Goal: Transaction & Acquisition: Purchase product/service

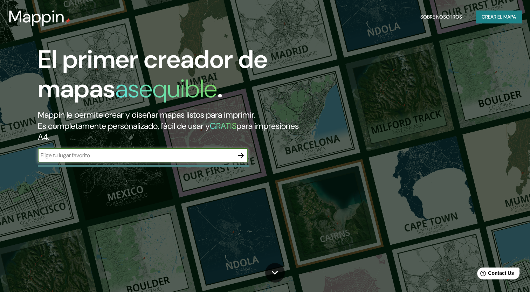
click at [226, 155] on input "text" at bounding box center [136, 155] width 196 height 8
type input "[GEOGRAPHIC_DATA]"
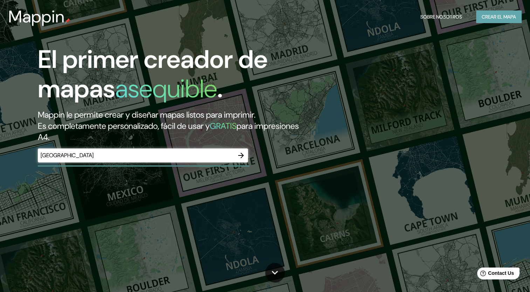
click at [505, 18] on font "Crear el mapa" at bounding box center [499, 17] width 34 height 9
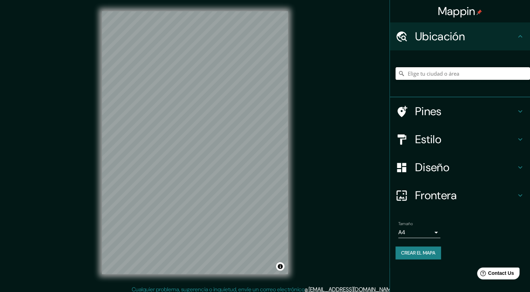
click at [466, 71] on input "Elige tu ciudad o área" at bounding box center [463, 73] width 135 height 13
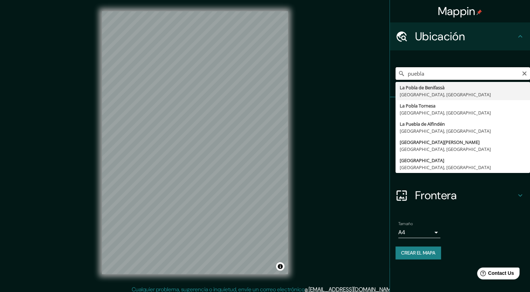
click at [444, 74] on input "puebla" at bounding box center [463, 73] width 135 height 13
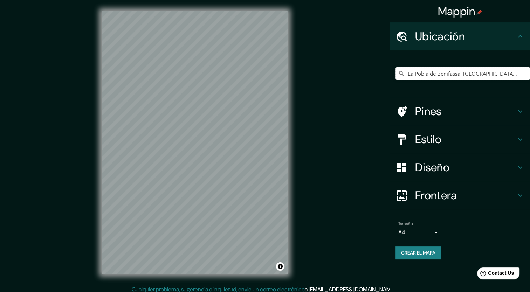
type input "La Pobla de Benifassà, [GEOGRAPHIC_DATA], [GEOGRAPHIC_DATA]"
click at [440, 231] on div "Tamaño A4 single" at bounding box center [460, 230] width 129 height 22
click at [439, 232] on body "Mappin Ubicación [GEOGRAPHIC_DATA], [GEOGRAPHIC_DATA], [GEOGRAPHIC_DATA] [GEOGR…" at bounding box center [265, 146] width 530 height 292
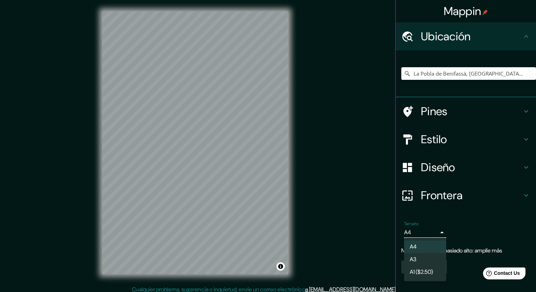
click at [427, 259] on li "A3" at bounding box center [425, 259] width 42 height 13
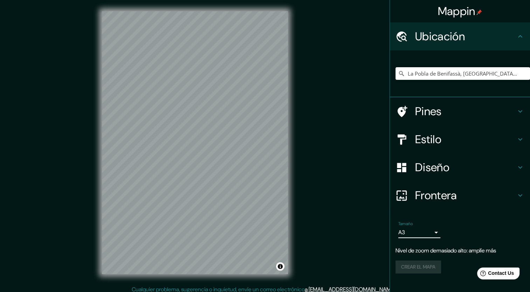
click at [429, 233] on body "Mappin Ubicación [GEOGRAPHIC_DATA], [GEOGRAPHIC_DATA], [GEOGRAPHIC_DATA] [GEOGR…" at bounding box center [265, 146] width 530 height 292
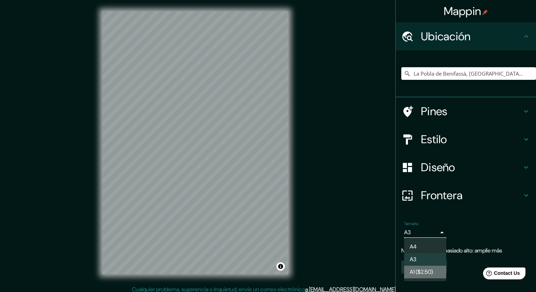
click at [427, 271] on font "A1 ($2.50)" at bounding box center [420, 272] width 23 height 8
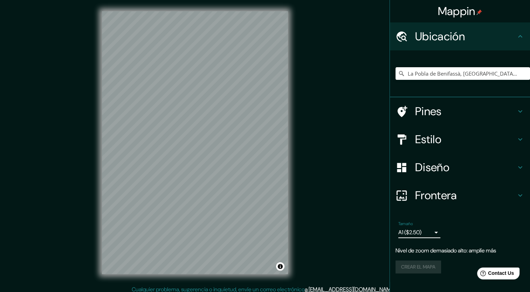
click at [436, 232] on body "Mappin Ubicación [GEOGRAPHIC_DATA], [GEOGRAPHIC_DATA], [GEOGRAPHIC_DATA] [GEOGR…" at bounding box center [265, 146] width 530 height 292
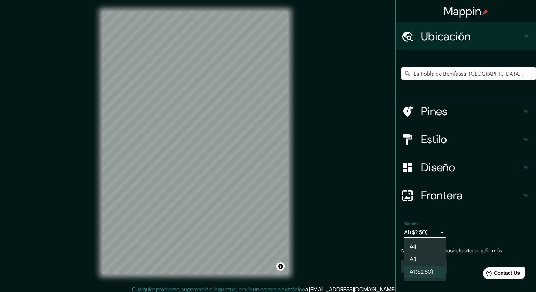
click at [423, 244] on li "A4" at bounding box center [425, 247] width 42 height 13
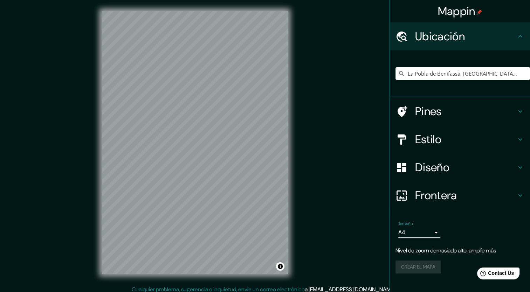
click at [430, 229] on body "Mappin Ubicación [GEOGRAPHIC_DATA], [GEOGRAPHIC_DATA], [GEOGRAPHIC_DATA] [GEOGR…" at bounding box center [265, 146] width 530 height 292
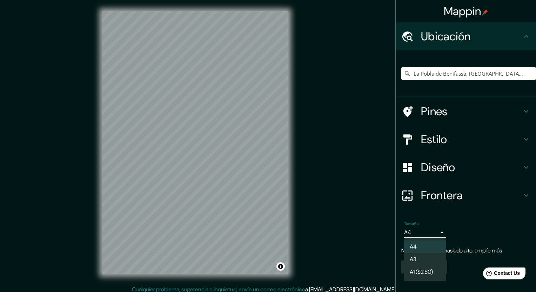
click at [415, 259] on font "A3" at bounding box center [412, 259] width 7 height 8
type input "a4"
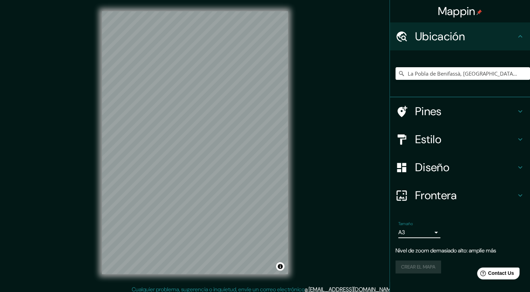
click at [517, 192] on icon at bounding box center [520, 195] width 8 height 8
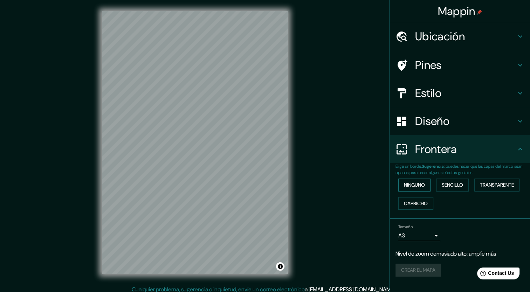
click at [420, 186] on font "Ninguno" at bounding box center [414, 185] width 21 height 9
click at [451, 185] on font "Sencillo" at bounding box center [452, 185] width 21 height 9
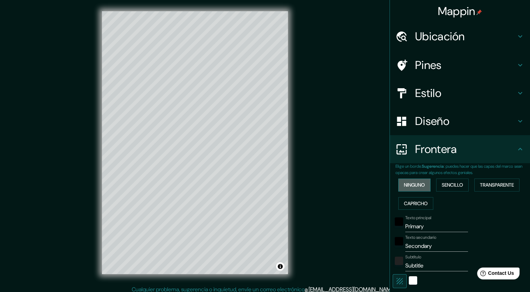
click at [421, 189] on font "Ninguno" at bounding box center [414, 185] width 21 height 9
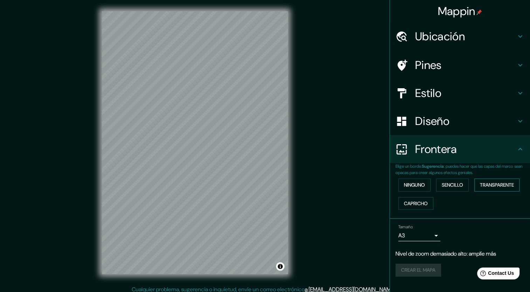
click at [502, 185] on font "Transparente" at bounding box center [497, 185] width 34 height 9
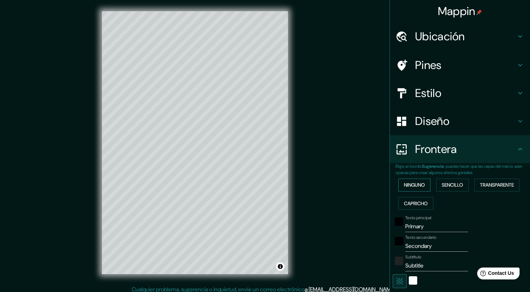
click at [408, 188] on font "Ninguno" at bounding box center [414, 185] width 21 height 9
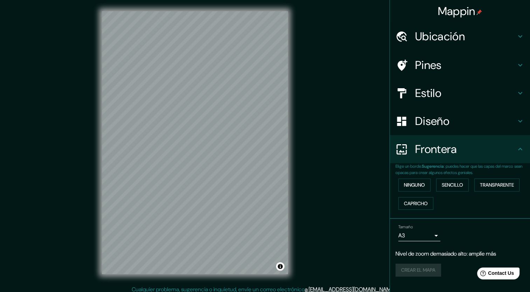
click at [434, 126] on h4 "Diseño" at bounding box center [465, 121] width 101 height 14
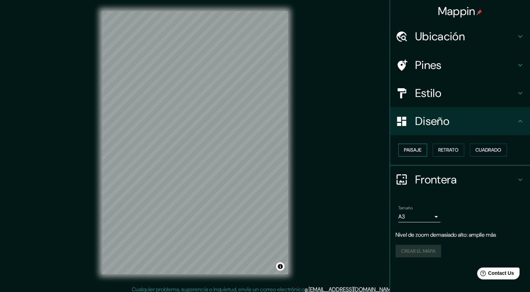
click at [419, 151] on font "Paisaje" at bounding box center [413, 150] width 18 height 9
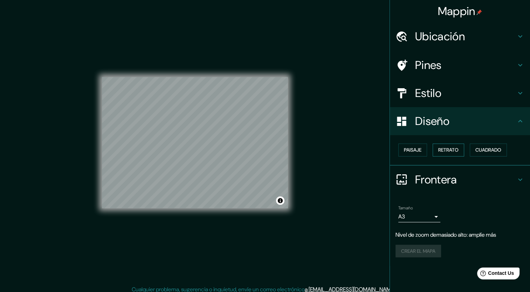
click at [451, 151] on font "Retrato" at bounding box center [448, 150] width 20 height 9
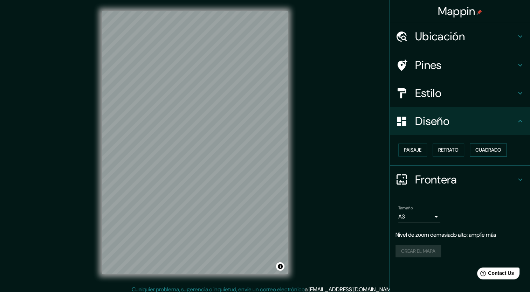
click at [491, 151] on font "Cuadrado" at bounding box center [489, 150] width 26 height 9
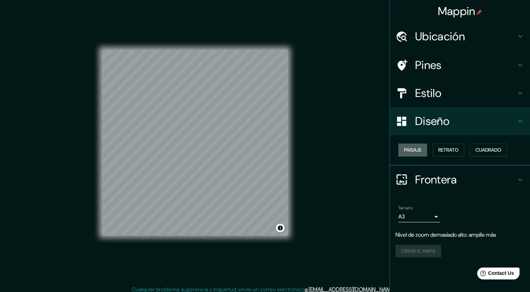
click at [415, 150] on font "Paisaje" at bounding box center [413, 150] width 18 height 9
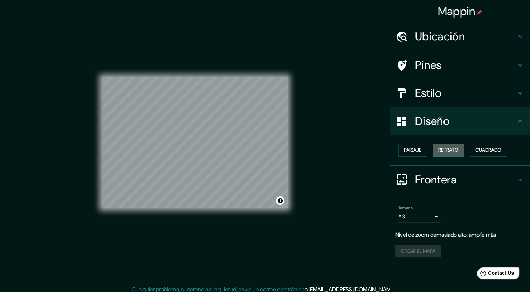
click at [451, 149] on font "Retrato" at bounding box center [448, 150] width 20 height 9
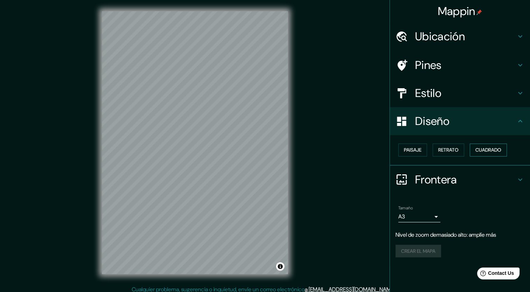
click at [486, 152] on font "Cuadrado" at bounding box center [489, 150] width 26 height 9
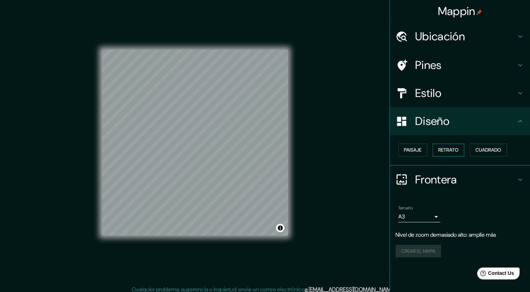
click at [455, 154] on font "Retrato" at bounding box center [448, 150] width 20 height 9
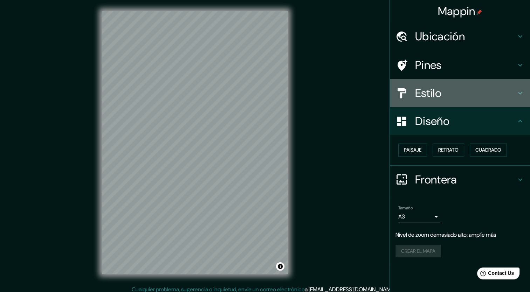
click at [457, 95] on h4 "Estilo" at bounding box center [465, 93] width 101 height 14
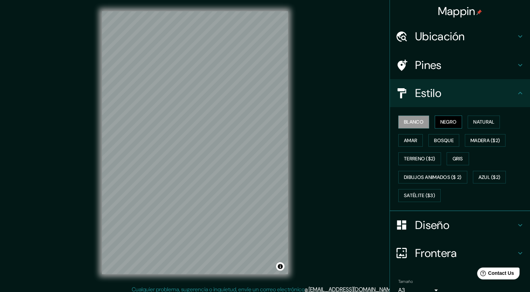
click at [444, 123] on font "Negro" at bounding box center [449, 122] width 16 height 9
click at [417, 124] on font "Blanco" at bounding box center [414, 122] width 20 height 9
click at [474, 124] on font "Natural" at bounding box center [483, 122] width 21 height 9
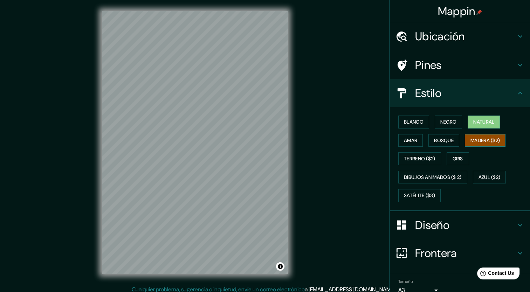
click at [477, 145] on button "Madera ($2)" at bounding box center [485, 140] width 41 height 13
click at [477, 122] on font "Natural" at bounding box center [483, 122] width 21 height 9
click at [408, 142] on font "Amar" at bounding box center [410, 140] width 13 height 9
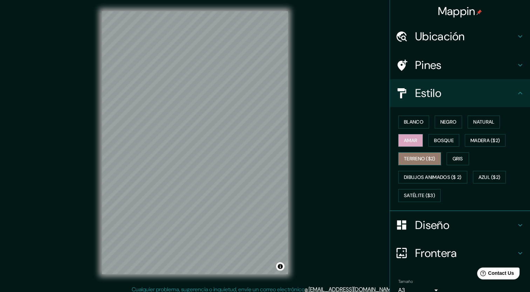
click at [408, 156] on font "Terreno ($2)" at bounding box center [420, 159] width 32 height 9
click at [455, 162] on font "Gris" at bounding box center [458, 159] width 11 height 9
click at [407, 139] on font "Amar" at bounding box center [410, 140] width 13 height 9
click at [485, 120] on font "Natural" at bounding box center [483, 122] width 21 height 9
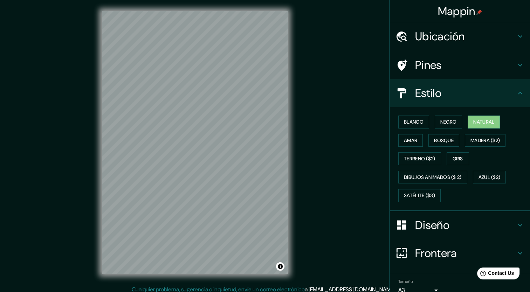
click at [449, 74] on div "Pines" at bounding box center [460, 65] width 140 height 28
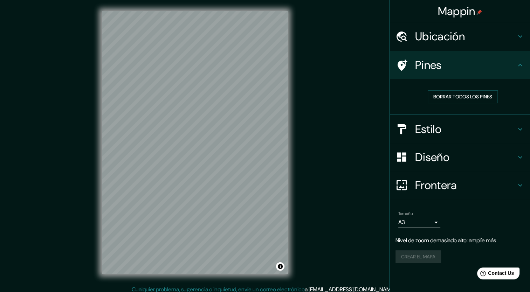
click at [453, 42] on h4 "Ubicación" at bounding box center [465, 36] width 101 height 14
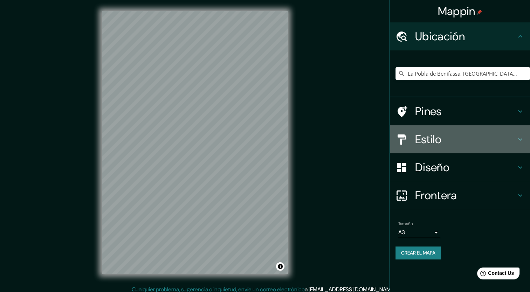
click at [469, 138] on h4 "Estilo" at bounding box center [465, 139] width 101 height 14
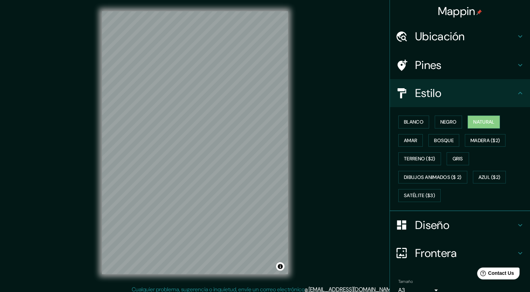
click at [457, 96] on h4 "Estilo" at bounding box center [465, 93] width 101 height 14
click at [435, 230] on h4 "Diseño" at bounding box center [465, 225] width 101 height 14
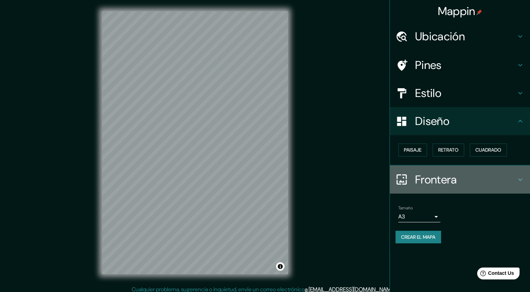
click at [468, 173] on h4 "Frontera" at bounding box center [465, 180] width 101 height 14
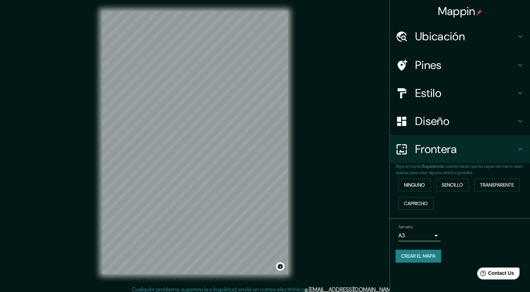
click at [447, 29] on h4 "Ubicación" at bounding box center [465, 36] width 101 height 14
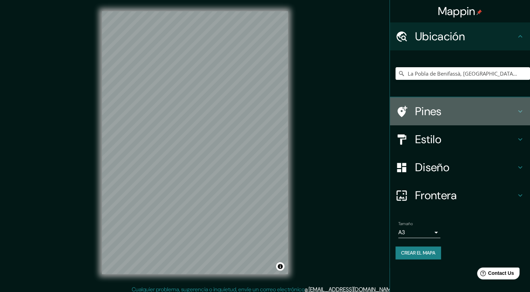
click at [440, 118] on h4 "Pines" at bounding box center [465, 111] width 101 height 14
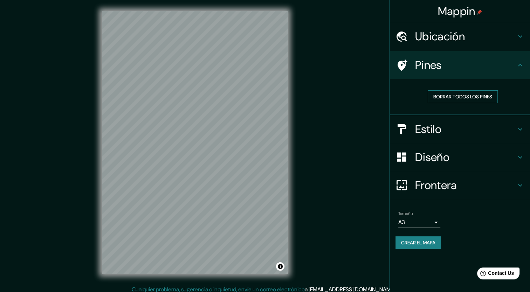
click at [456, 99] on font "Borrar todos los pines" at bounding box center [463, 97] width 59 height 9
click at [436, 138] on div "Estilo" at bounding box center [460, 129] width 140 height 28
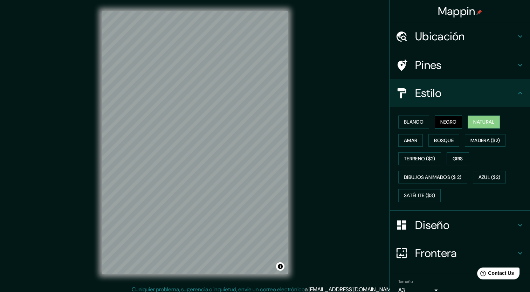
click at [451, 125] on font "Negro" at bounding box center [449, 122] width 16 height 9
click at [460, 125] on div "Blanco Negro Natural [PERSON_NAME] ($2) Terreno ($2) Gris Dibujos animados ($ 2…" at bounding box center [463, 159] width 135 height 92
click at [463, 125] on div "Blanco Negro Natural [PERSON_NAME] ($2) Terreno ($2) Gris Dibujos animados ($ 2…" at bounding box center [463, 159] width 135 height 92
click at [473, 125] on font "Natural" at bounding box center [483, 122] width 21 height 9
click at [453, 158] on font "Gris" at bounding box center [458, 159] width 11 height 9
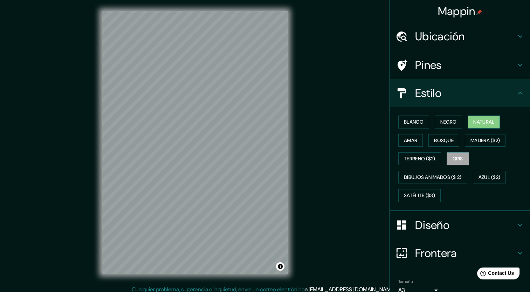
click at [487, 127] on button "Natural" at bounding box center [484, 122] width 32 height 13
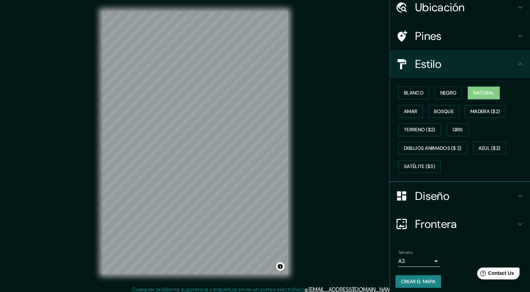
scroll to position [32, 0]
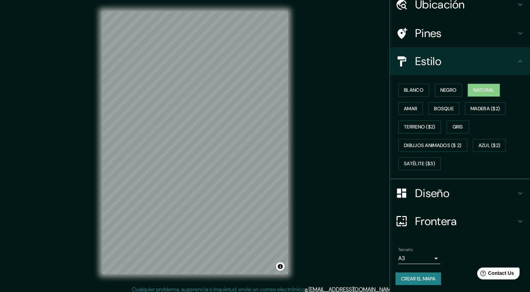
click at [449, 187] on h4 "Diseño" at bounding box center [465, 193] width 101 height 14
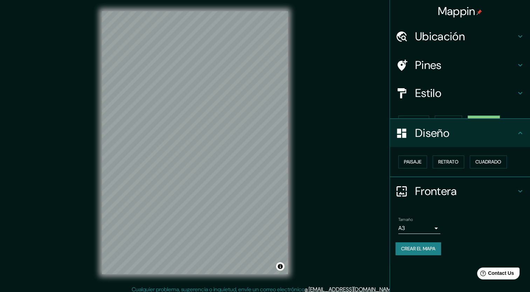
scroll to position [0, 0]
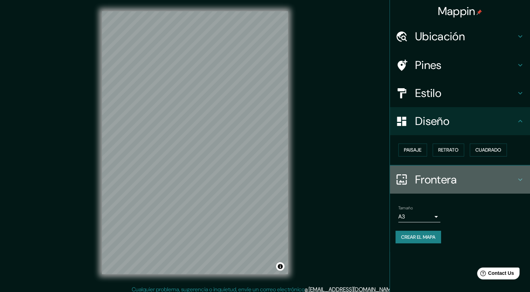
click at [439, 182] on h4 "Frontera" at bounding box center [465, 180] width 101 height 14
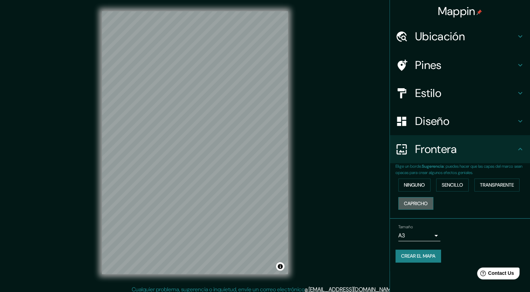
click at [424, 201] on font "Capricho" at bounding box center [416, 203] width 24 height 9
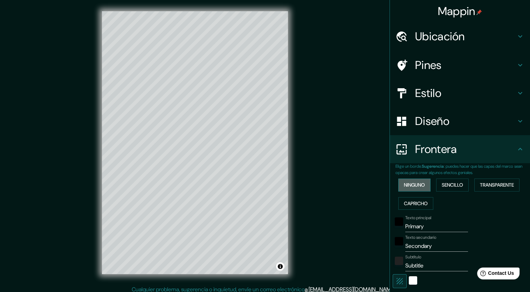
click at [415, 189] on font "Ninguno" at bounding box center [414, 185] width 21 height 9
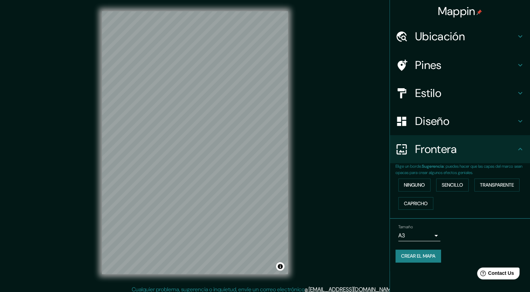
click at [465, 127] on h4 "Diseño" at bounding box center [465, 121] width 101 height 14
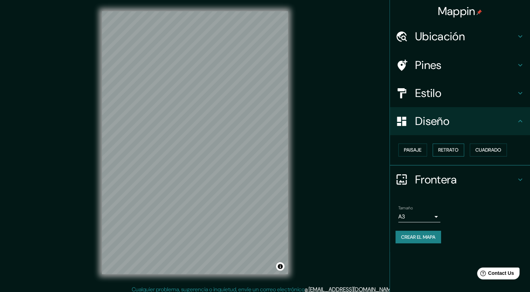
click at [453, 152] on font "Retrato" at bounding box center [448, 150] width 20 height 9
click at [490, 149] on font "Cuadrado" at bounding box center [489, 150] width 26 height 9
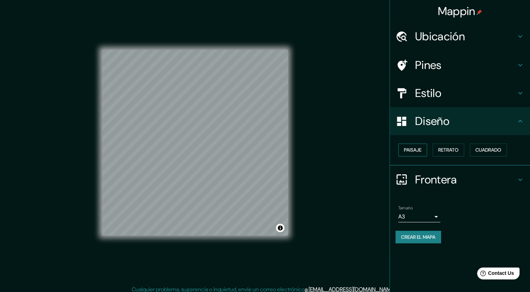
click at [413, 149] on font "Paisaje" at bounding box center [413, 150] width 18 height 9
